Goal: Task Accomplishment & Management: Manage account settings

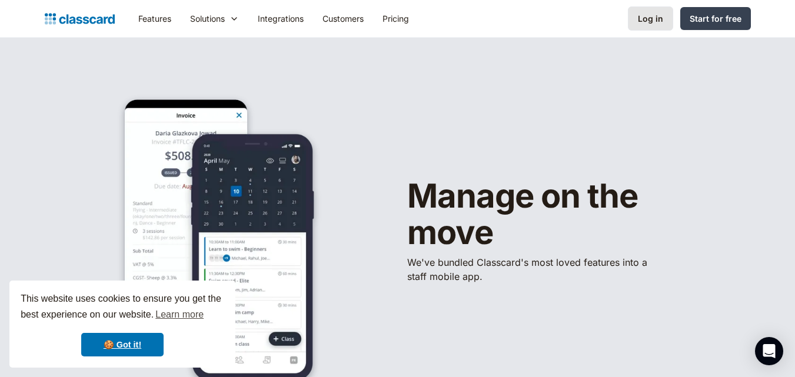
click at [644, 15] on div "Log in" at bounding box center [650, 18] width 25 height 12
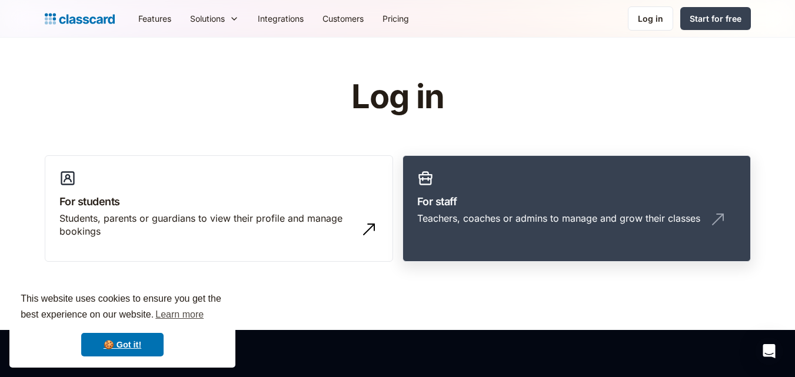
click at [500, 189] on link "For staff Teachers, coaches or admins to manage and grow their classes" at bounding box center [577, 208] width 348 height 107
